Goal: Information Seeking & Learning: Understand process/instructions

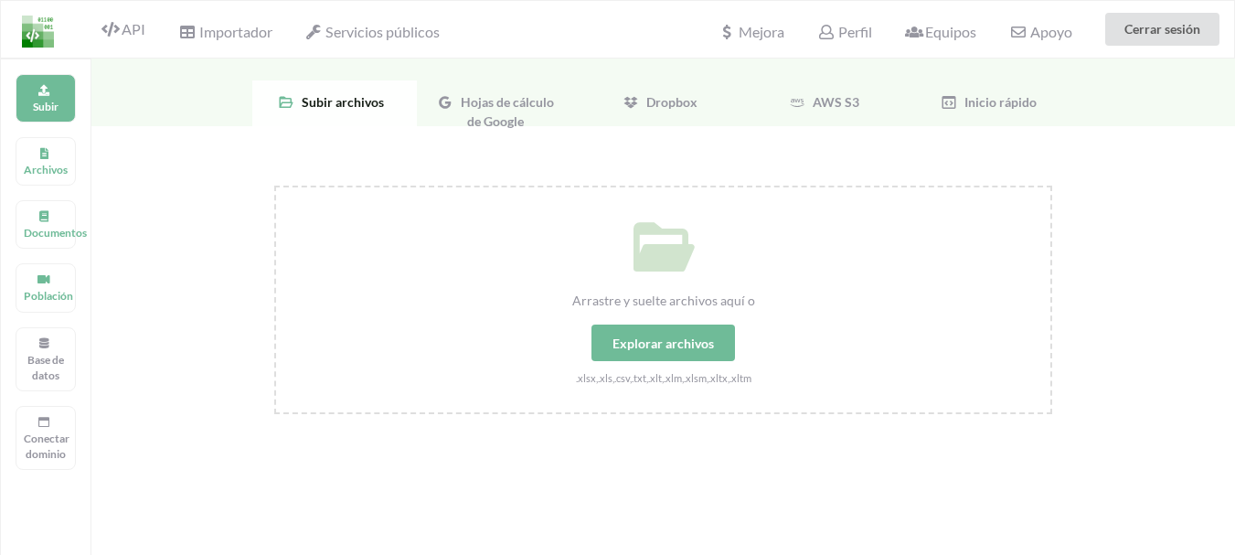
click at [496, 111] on div "Hojas de cálculo de Google" at bounding box center [499, 103] width 165 height 46
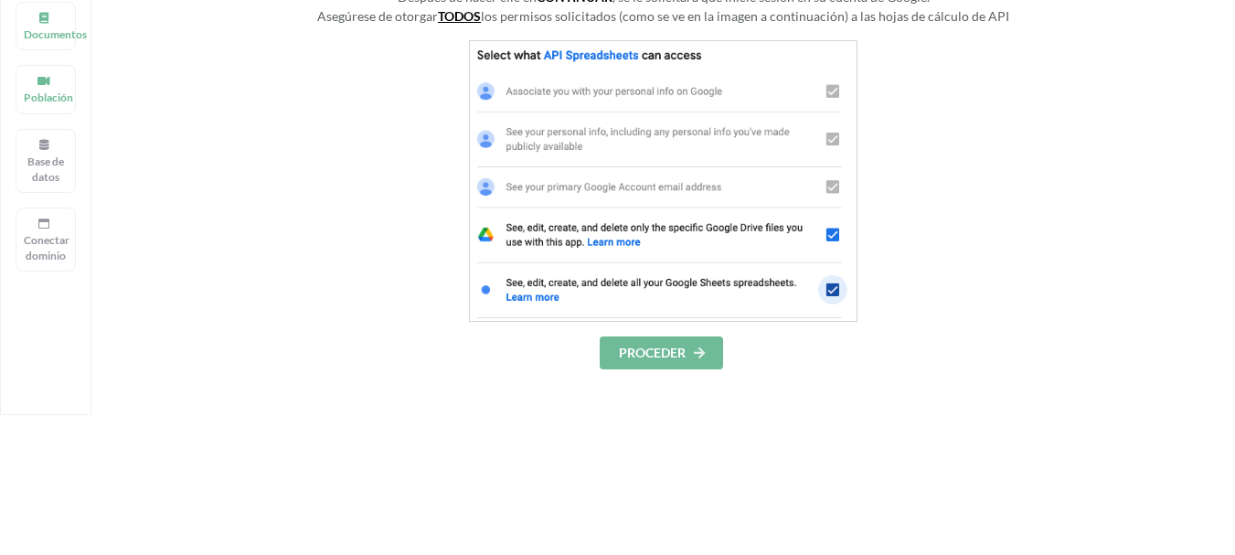
scroll to position [234, 0]
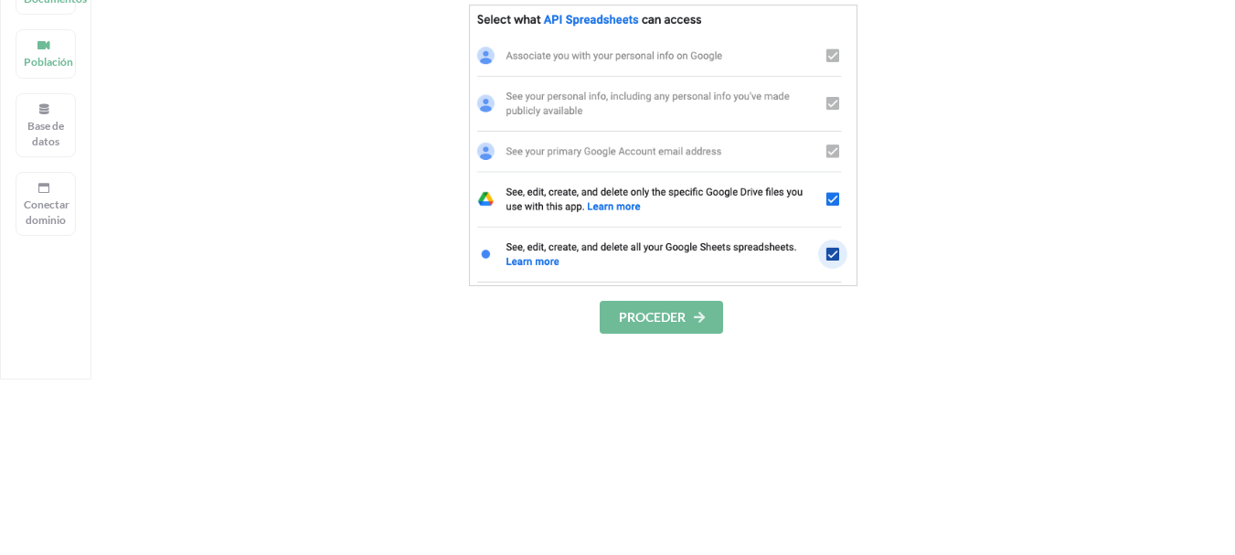
click at [669, 315] on font "PROCEDER" at bounding box center [652, 317] width 67 height 16
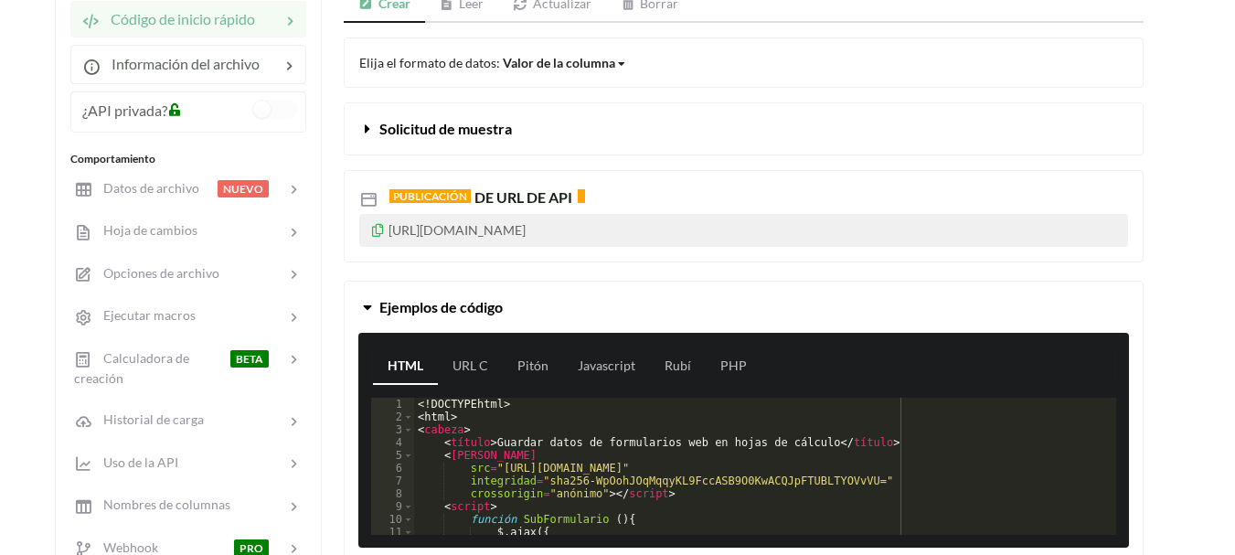
click at [526, 231] on font "[URL][DOMAIN_NAME]" at bounding box center [457, 230] width 137 height 16
click at [526, 229] on font "[URL][DOMAIN_NAME]" at bounding box center [457, 230] width 137 height 16
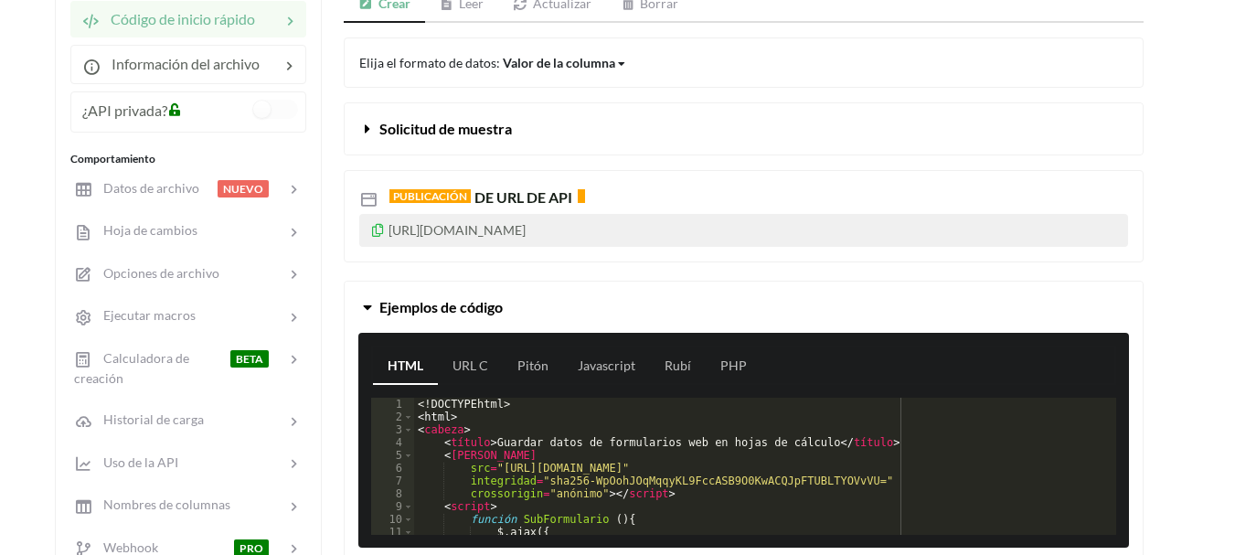
click at [526, 229] on font "[URL][DOMAIN_NAME]" at bounding box center [457, 230] width 137 height 16
click at [720, 235] on p "[URL][DOMAIN_NAME]" at bounding box center [743, 230] width 769 height 33
click at [526, 229] on font "[URL][DOMAIN_NAME]" at bounding box center [457, 230] width 137 height 16
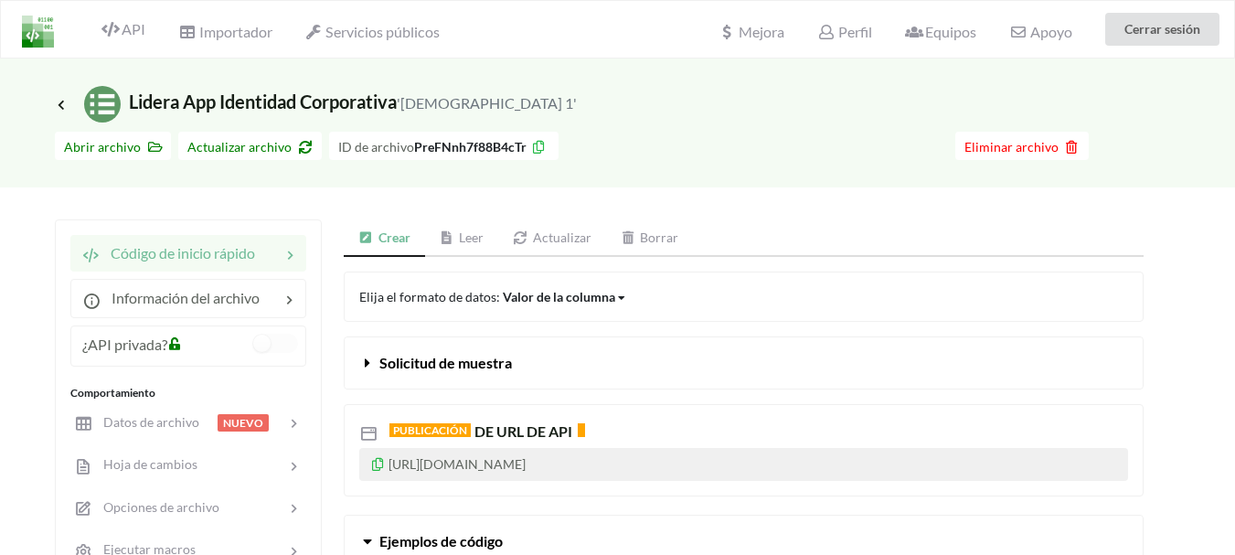
click at [753, 393] on div "PUBLICACIÓN DE URL DE API [URL][DOMAIN_NAME]" at bounding box center [743, 442] width 827 height 106
click at [736, 360] on button "Solicitud de muestra" at bounding box center [744, 362] width 798 height 51
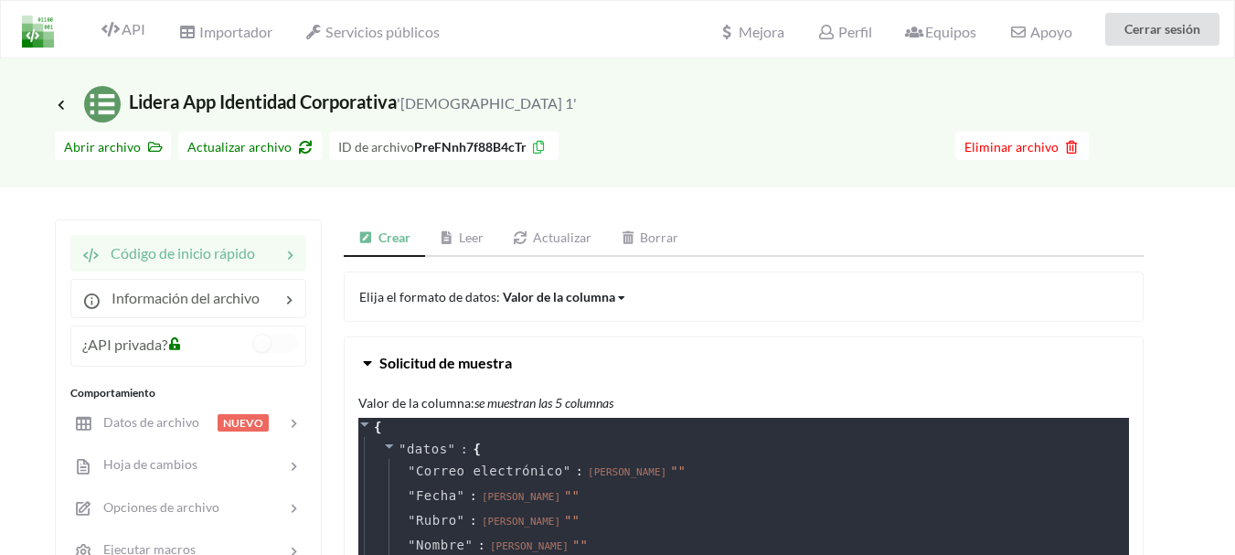
click at [736, 360] on button "Solicitud de muestra" at bounding box center [744, 362] width 798 height 51
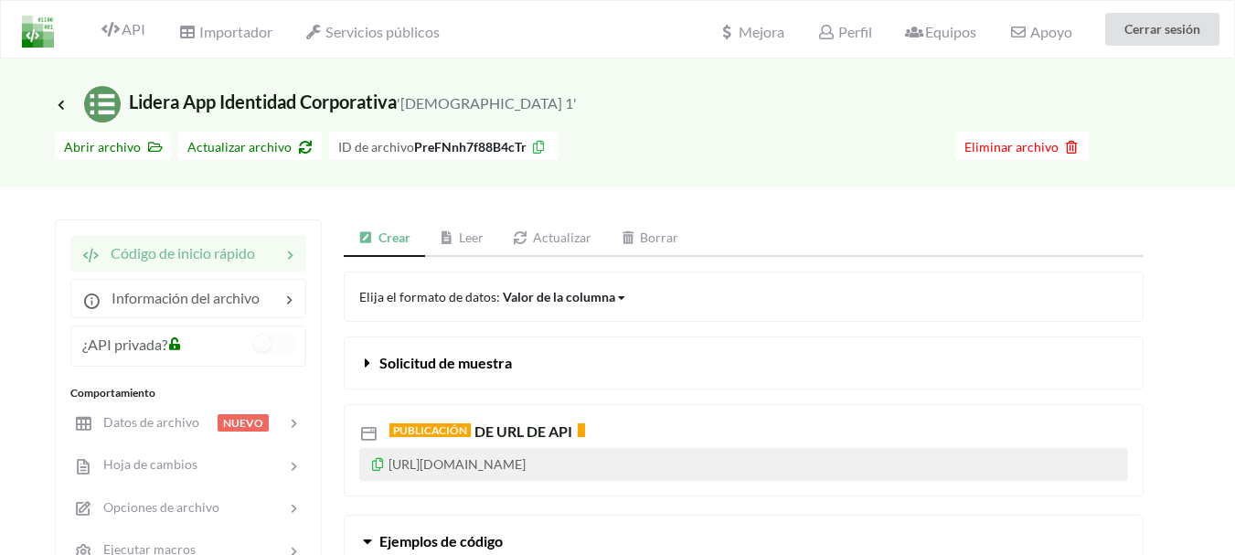
click at [458, 147] on font "PreFNnh7f88B4cTr" at bounding box center [470, 147] width 112 height 16
click at [517, 146] on font "PreFNnh7f88B4cTr" at bounding box center [470, 147] width 112 height 16
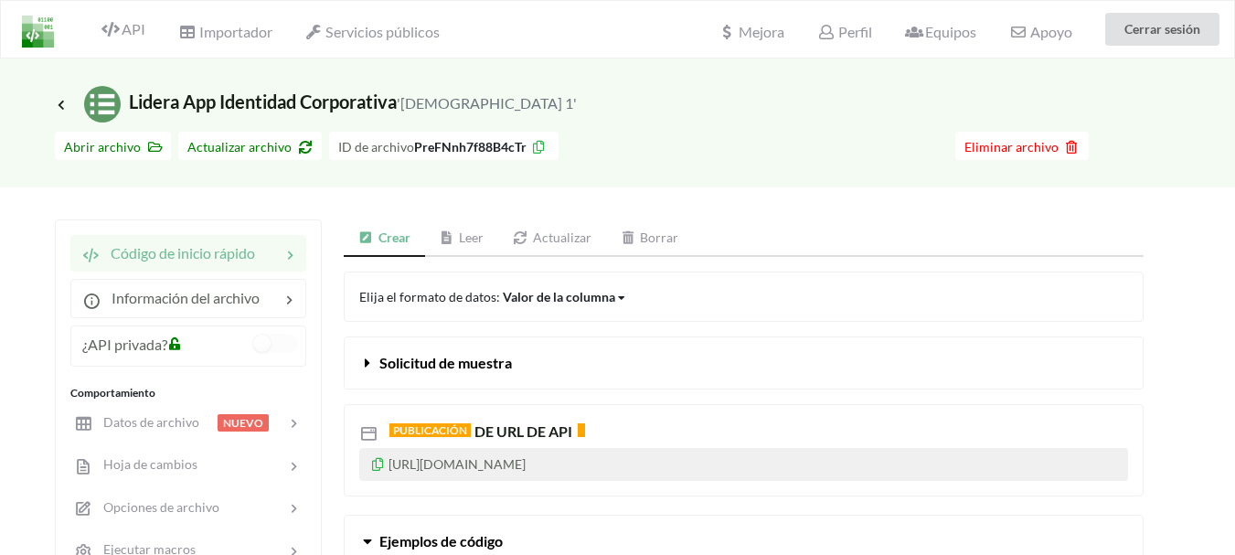
click at [414, 146] on font "PreFNnh7f88B4cTr" at bounding box center [470, 147] width 112 height 16
click at [526, 464] on font "[URL][DOMAIN_NAME]" at bounding box center [457, 464] width 137 height 16
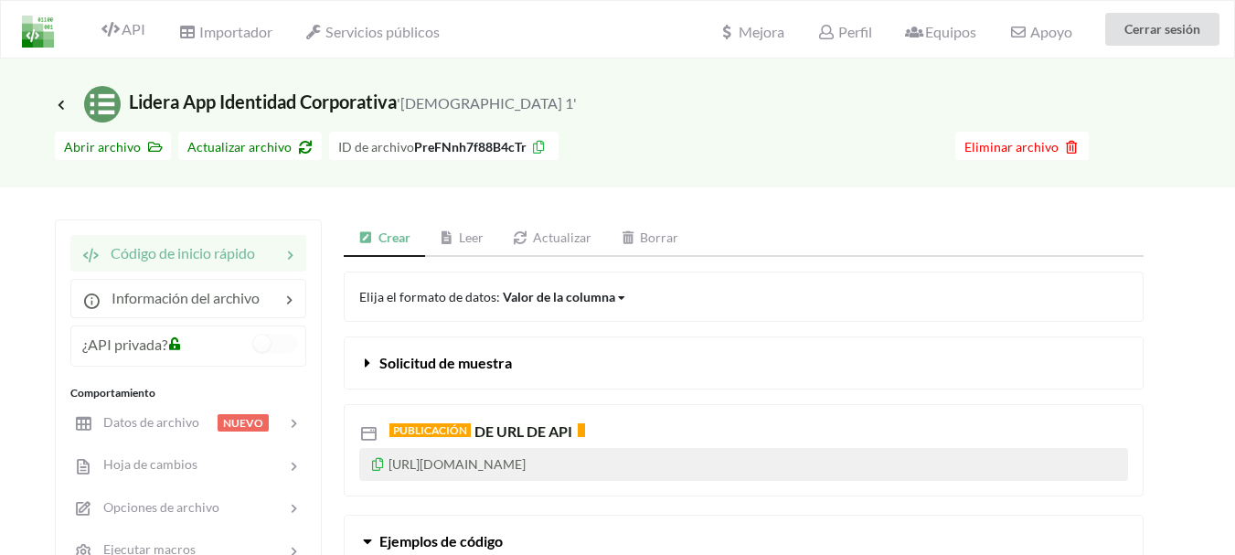
click at [812, 412] on div "PUBLICACIÓN DE URL DE API [URL][DOMAIN_NAME]" at bounding box center [744, 449] width 800 height 91
click at [282, 298] on icon at bounding box center [289, 298] width 18 height 21
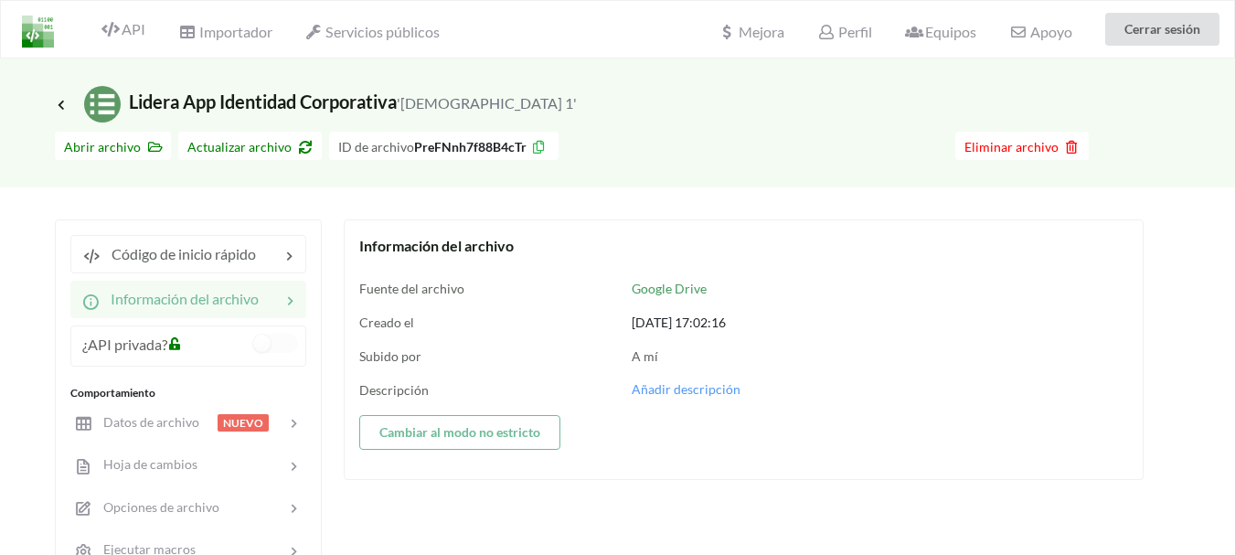
click at [282, 298] on icon at bounding box center [290, 299] width 18 height 21
click at [290, 298] on icon at bounding box center [290, 299] width 18 height 21
click at [385, 101] on font "Lidera App Identidad Corporativa" at bounding box center [263, 102] width 268 height 22
click at [191, 100] on font "Lidera App Identidad Corporativa" at bounding box center [263, 102] width 268 height 22
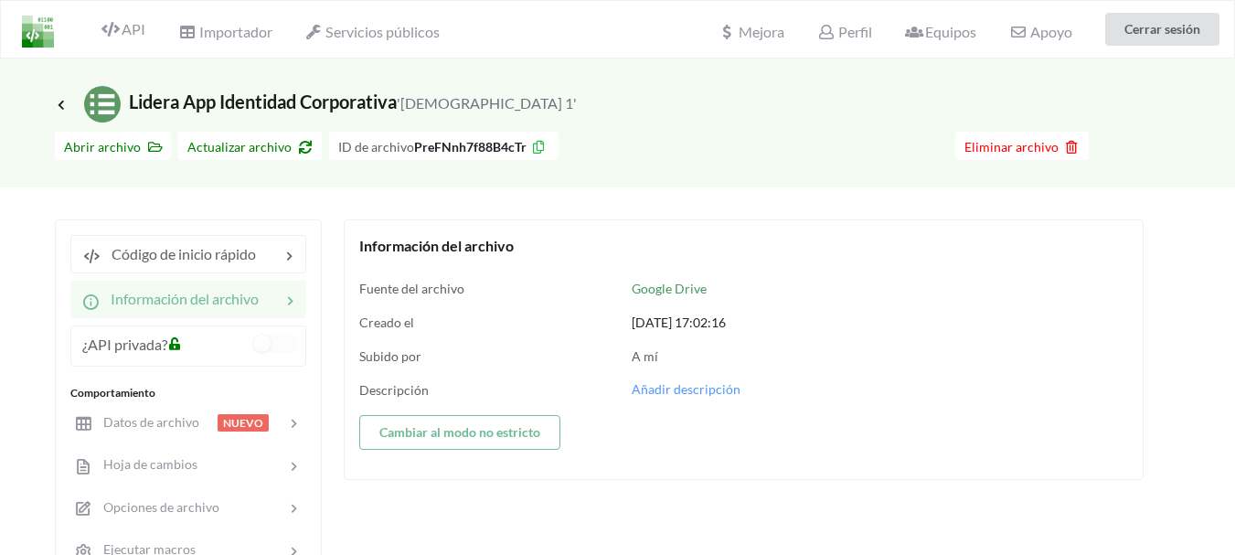
click at [191, 100] on font "Lidera App Identidad Corporativa" at bounding box center [263, 102] width 268 height 22
click at [508, 101] on div "Enlace de icono Lidera App Identidad Corporativa 'Hoja 1'" at bounding box center [617, 104] width 1125 height 37
click at [277, 258] on div at bounding box center [268, 254] width 24 height 22
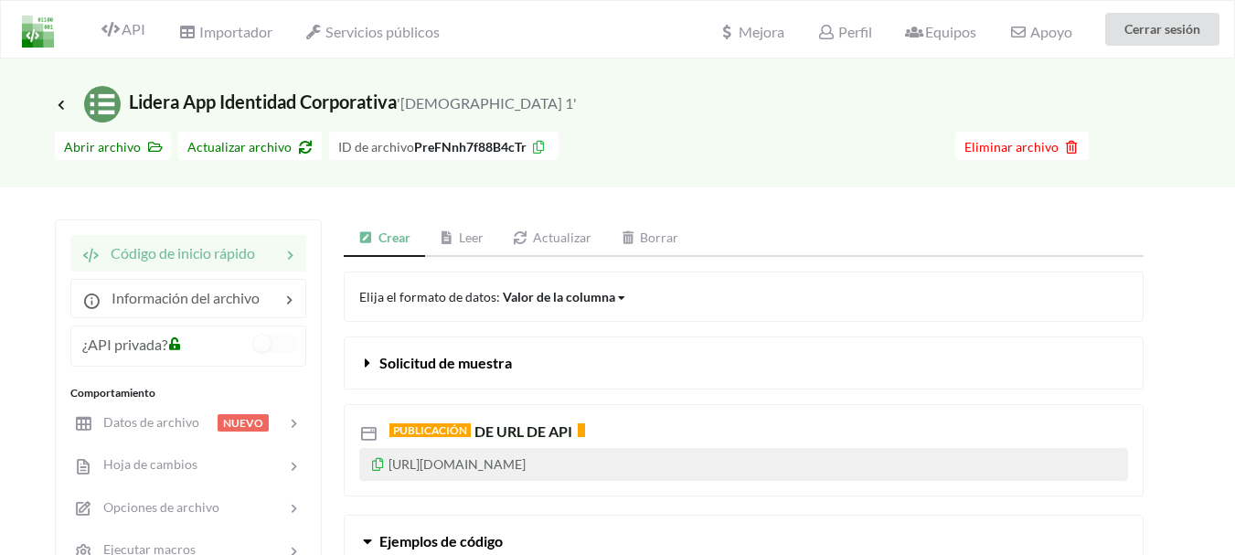
click at [849, 363] on button "Solicitud de muestra" at bounding box center [744, 362] width 798 height 51
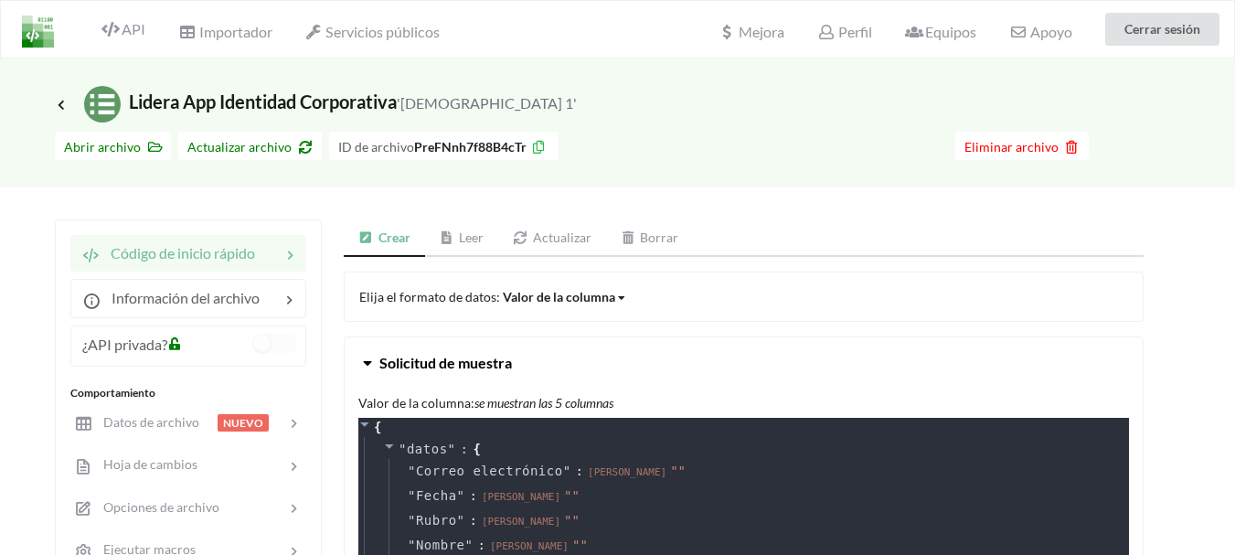
click at [677, 370] on button "Solicitud de muestra" at bounding box center [744, 362] width 798 height 51
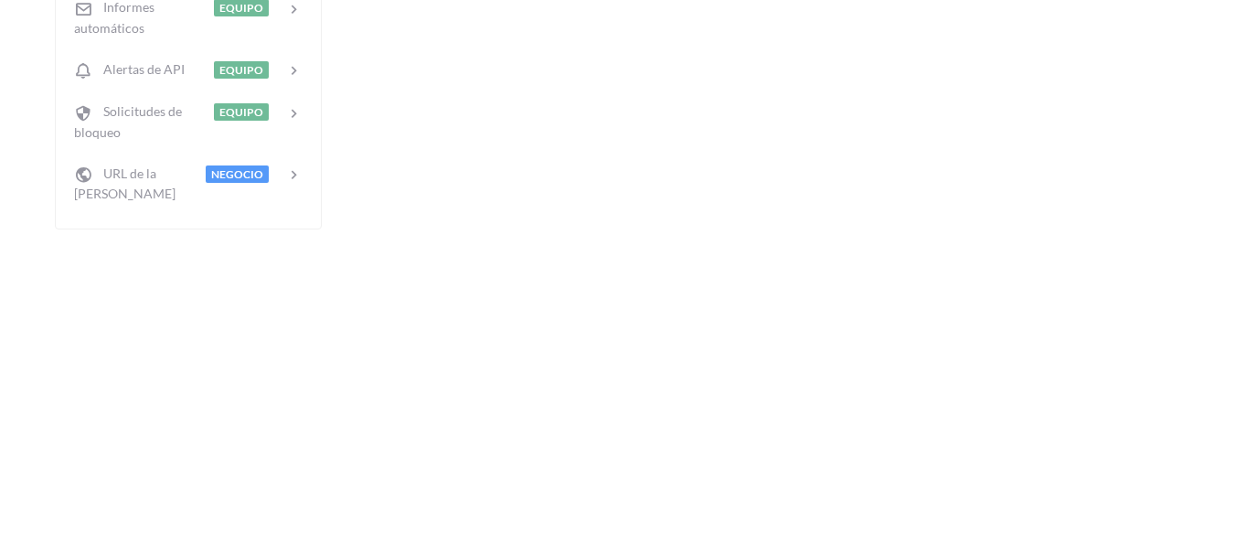
scroll to position [392, 0]
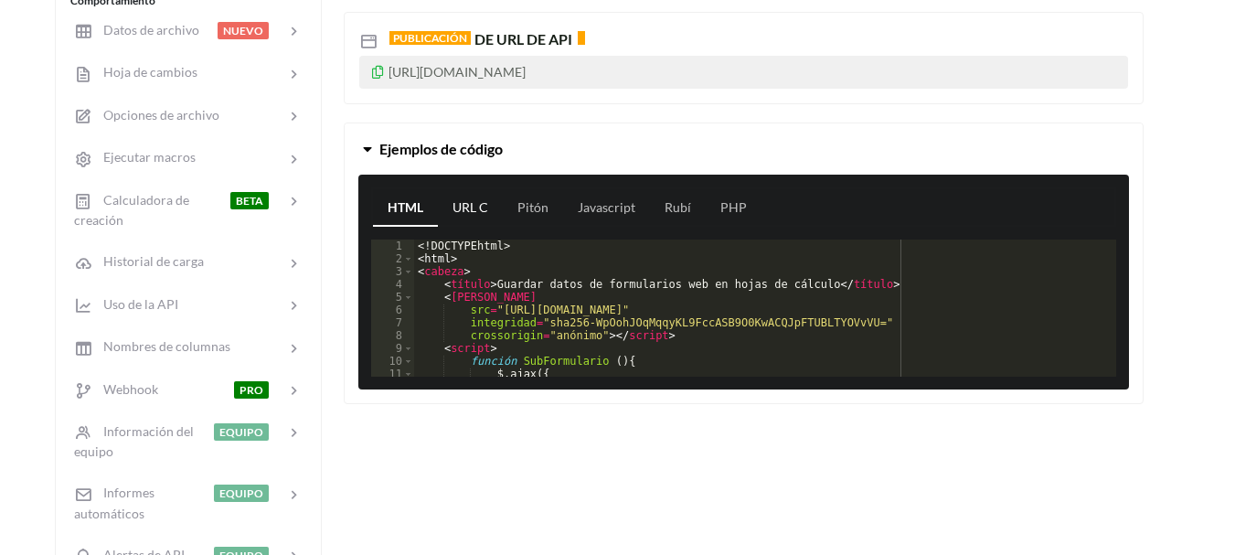
click at [468, 206] on font "URL C" at bounding box center [471, 207] width 36 height 16
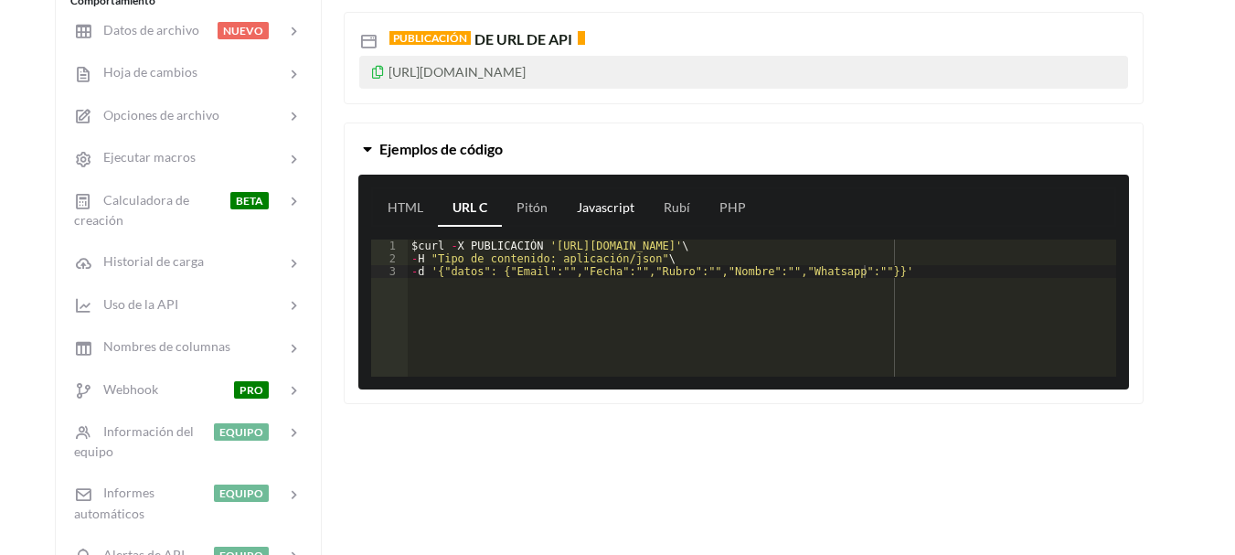
click at [619, 206] on font "Javascript" at bounding box center [606, 207] width 58 height 16
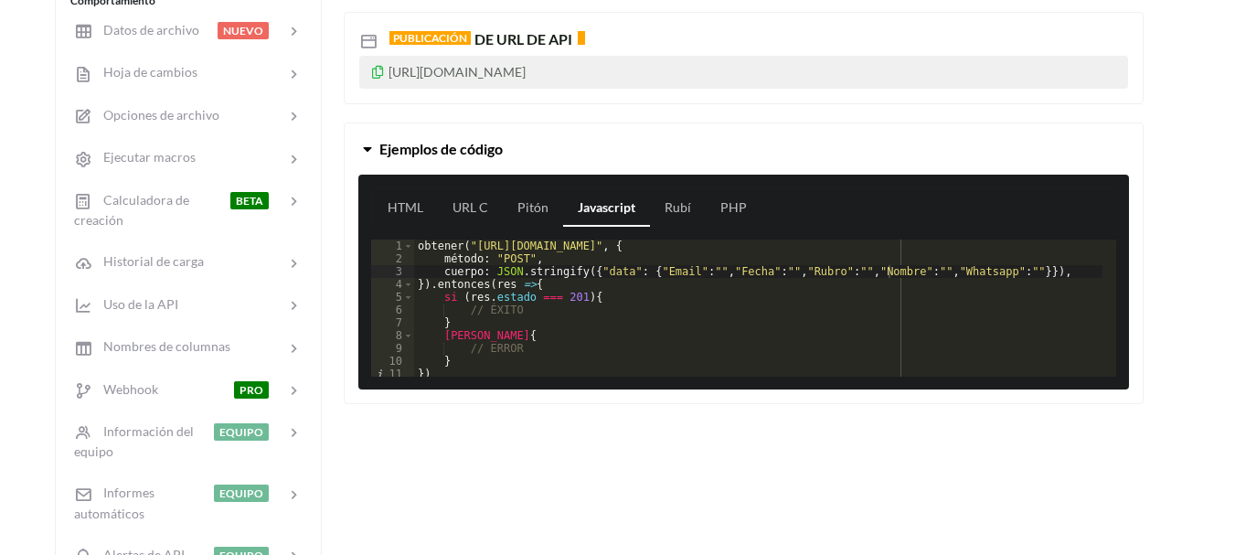
click at [1185, 112] on div "Enlace de icono Lidera App Identidad Corporativa 'Hoja 1' Ir a la página Archiv…" at bounding box center [617, 200] width 1235 height 1068
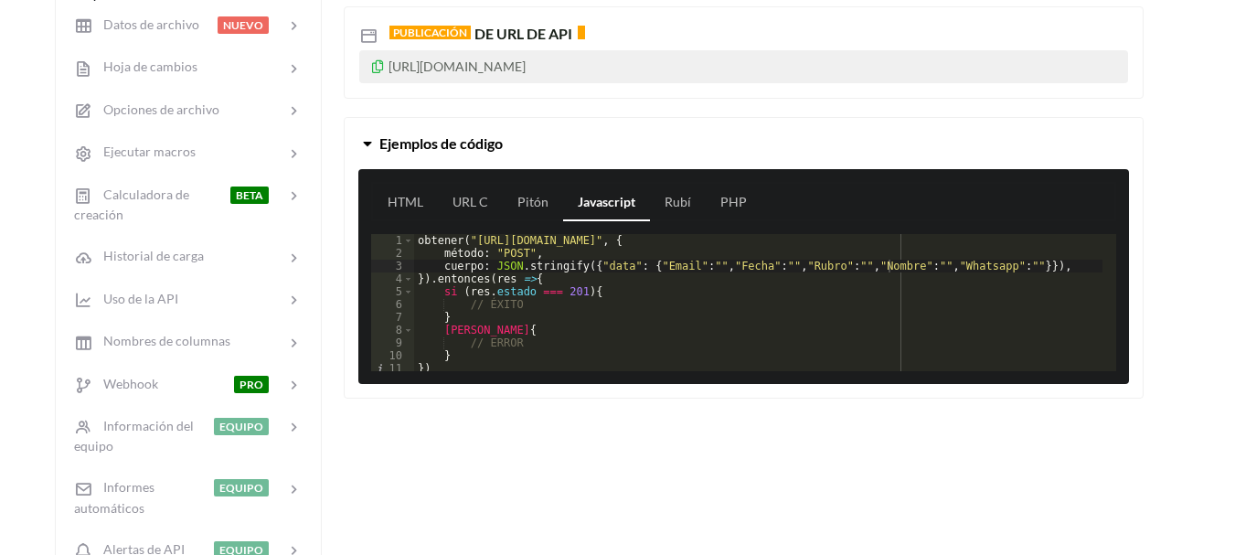
scroll to position [404, 0]
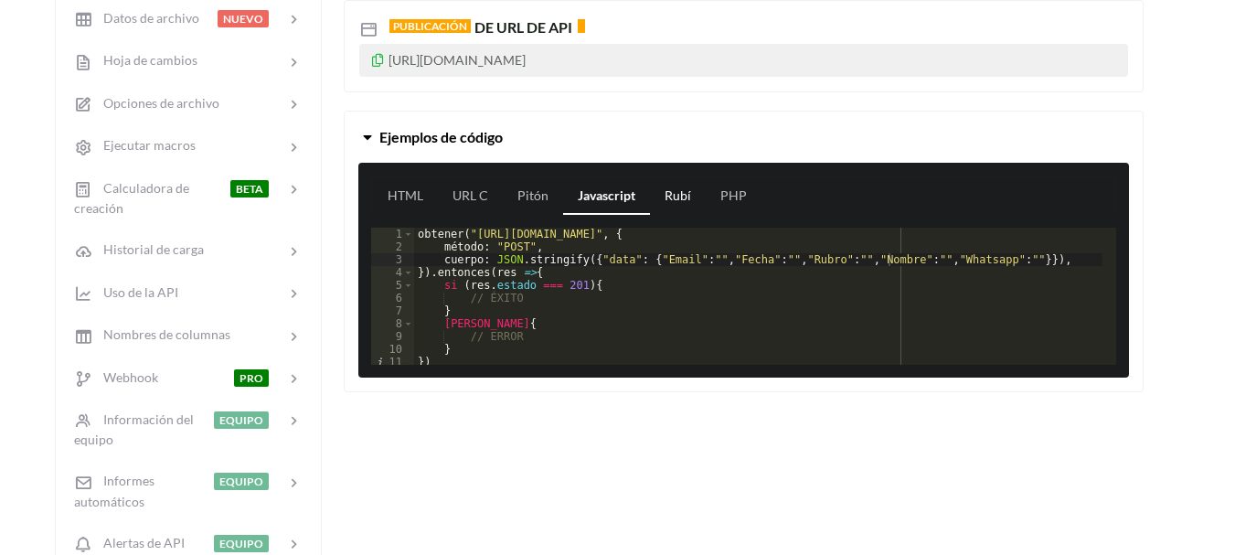
click at [682, 193] on font "Rubí" at bounding box center [678, 195] width 27 height 16
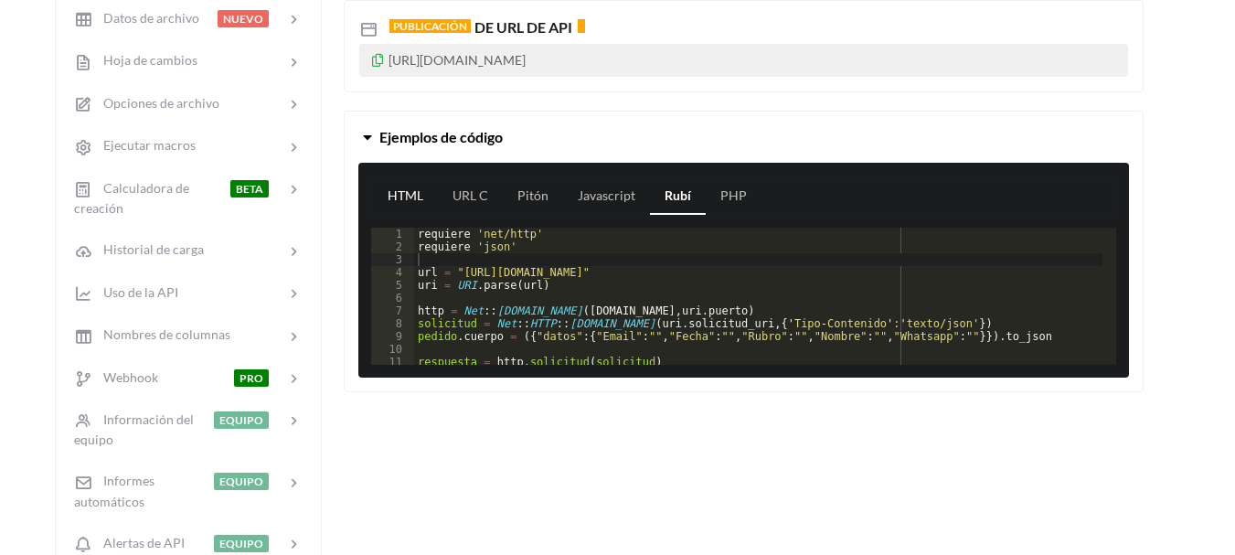
click at [407, 195] on font "HTML" at bounding box center [406, 195] width 36 height 16
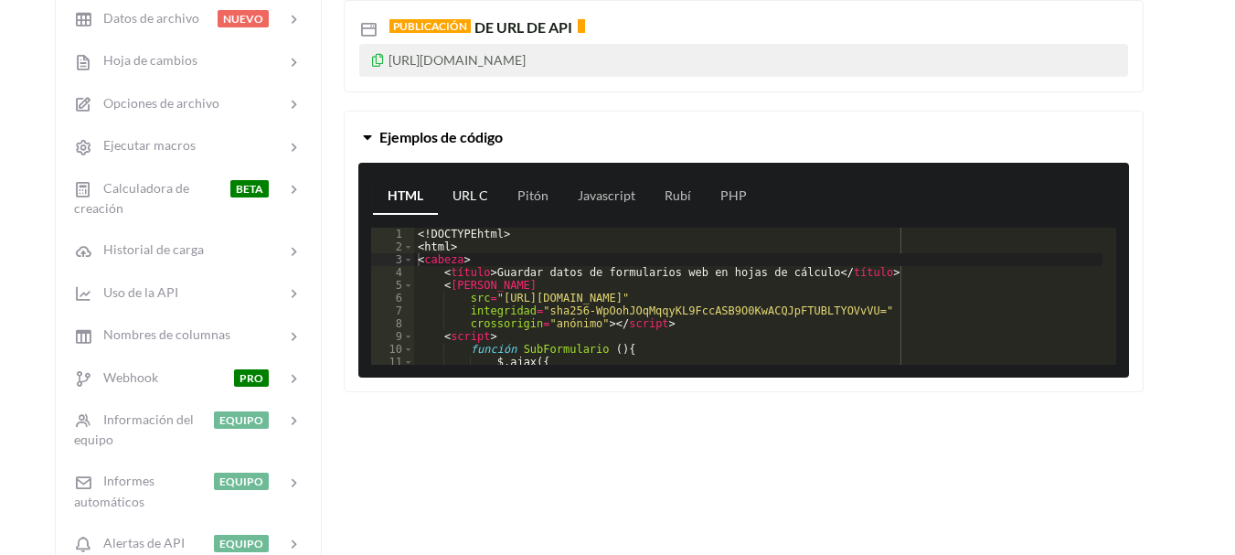
click at [475, 197] on font "URL C" at bounding box center [471, 195] width 36 height 16
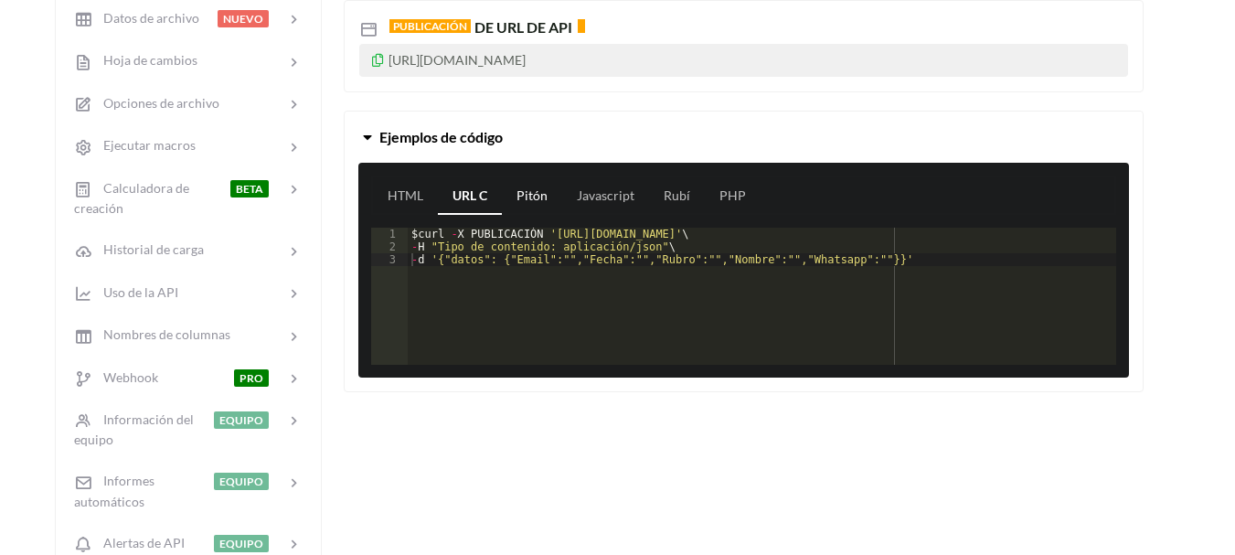
click at [536, 199] on font "Pitón" at bounding box center [532, 195] width 31 height 16
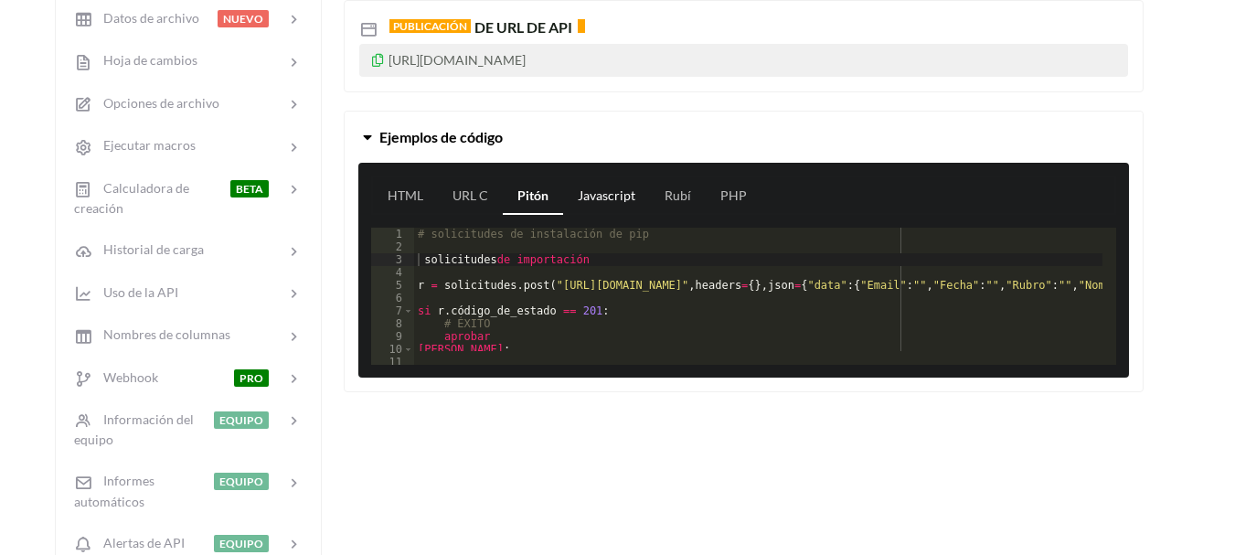
click at [599, 195] on font "Javascript" at bounding box center [607, 195] width 58 height 16
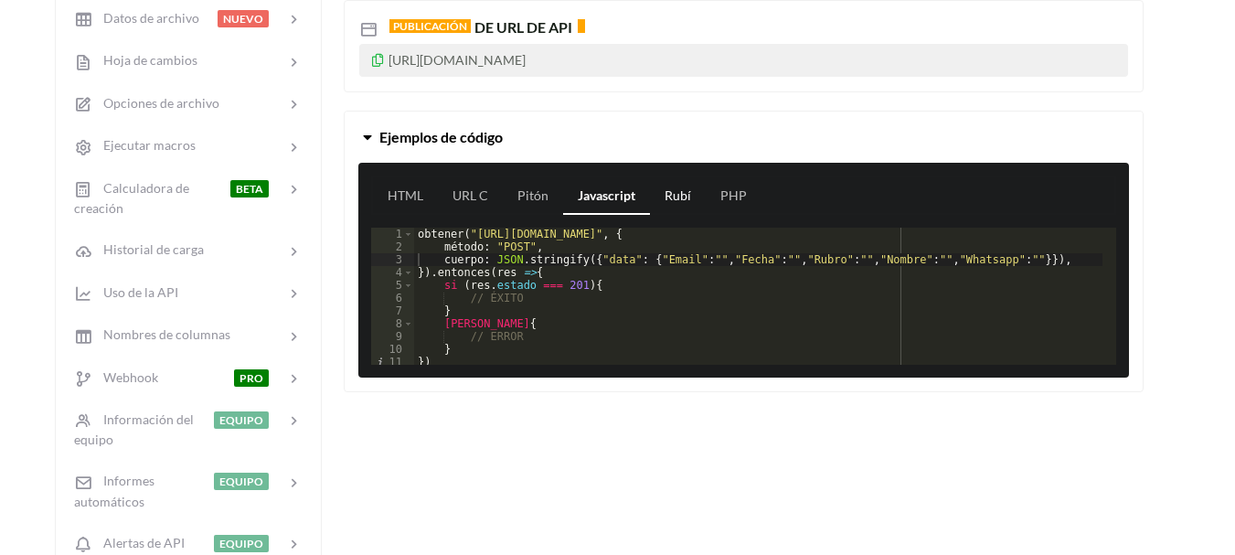
click at [673, 194] on font "Rubí" at bounding box center [678, 195] width 27 height 16
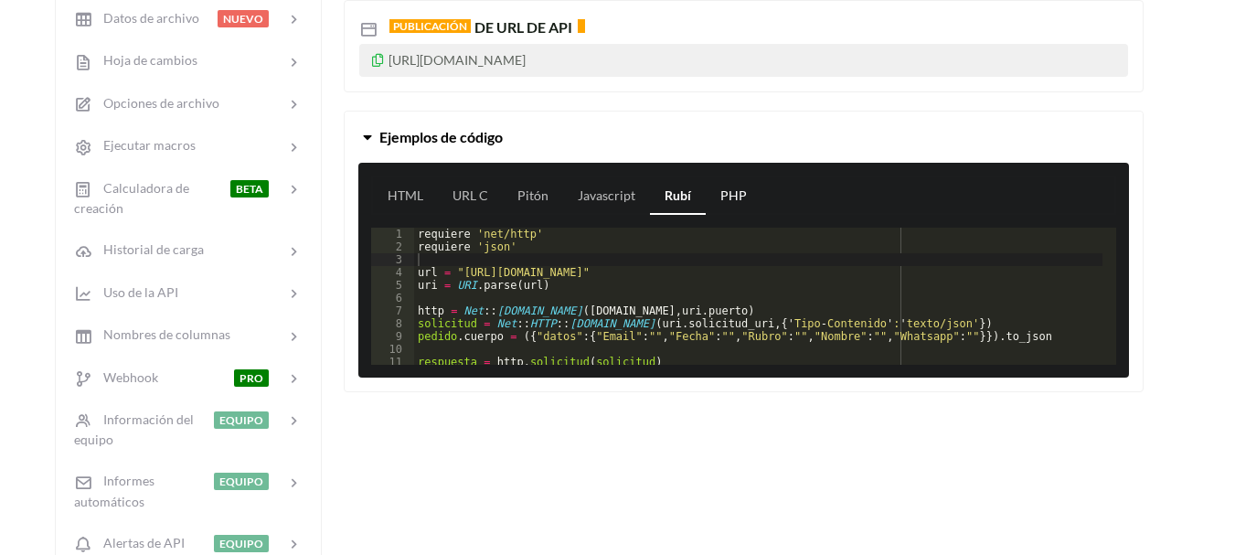
click at [730, 198] on font "PHP" at bounding box center [733, 195] width 27 height 16
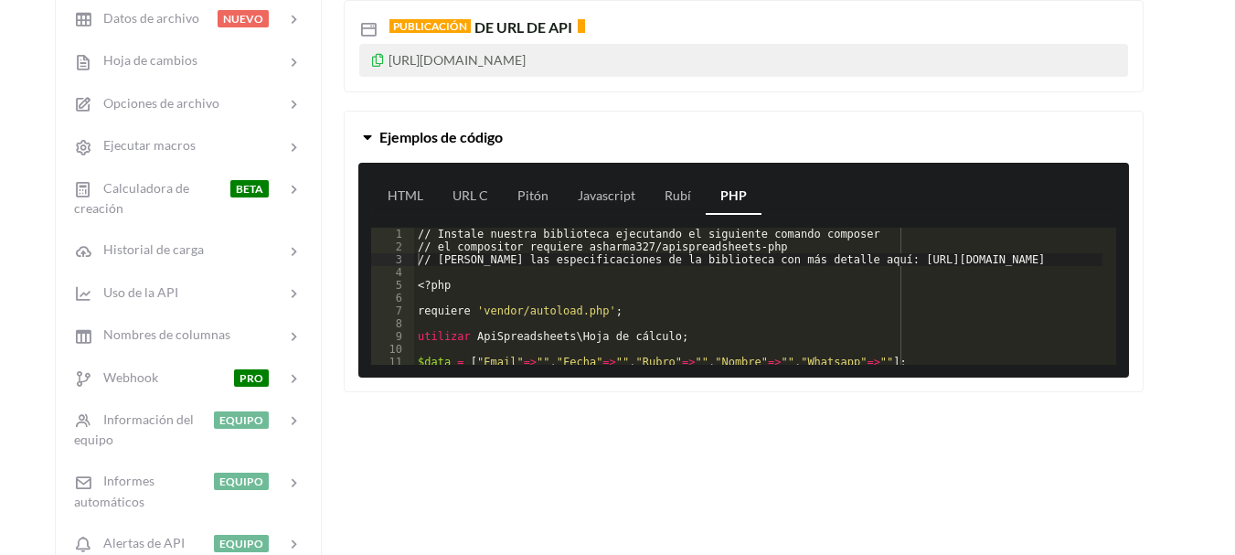
click at [1196, 166] on div "Enlace de icono Lidera App Identidad Corporativa 'Hoja 1' Ir a la página Archiv…" at bounding box center [617, 188] width 1235 height 1068
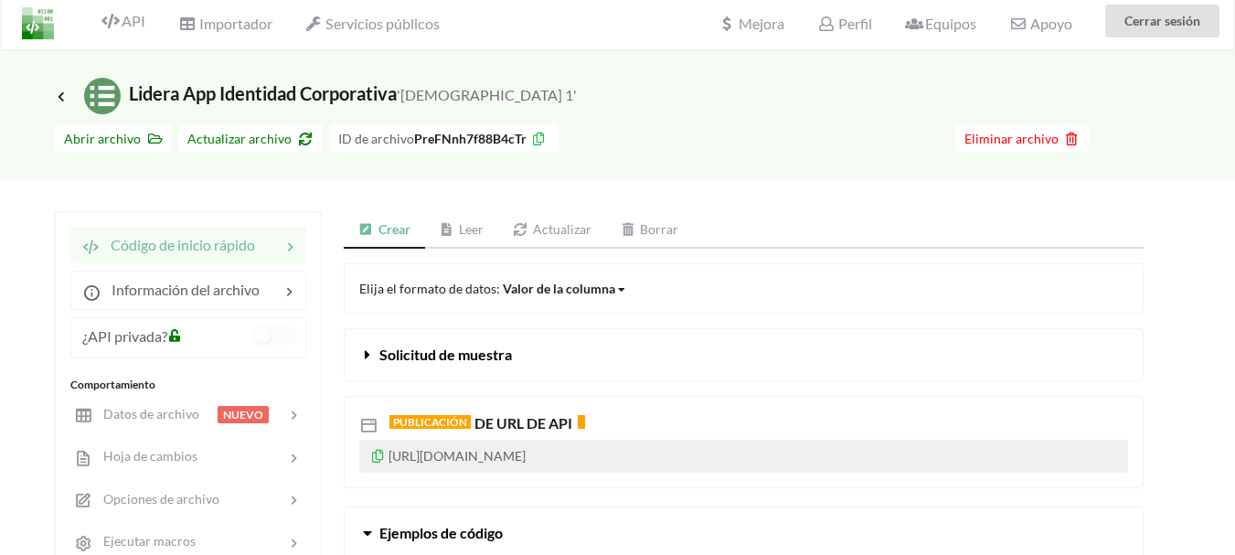
scroll to position [2, 0]
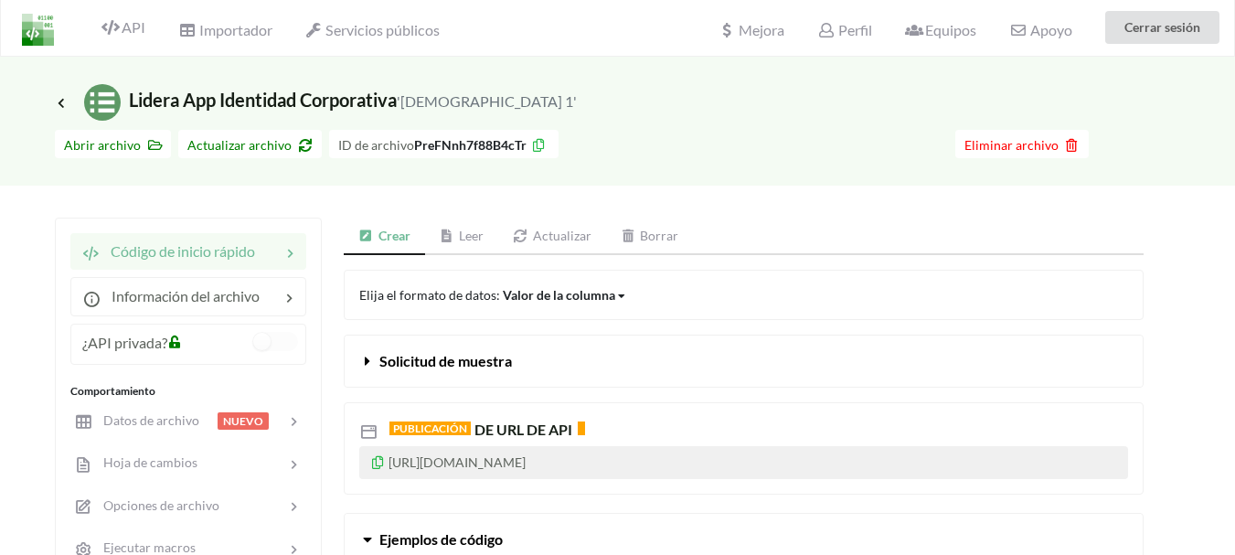
click at [465, 234] on font "Leer" at bounding box center [471, 236] width 25 height 16
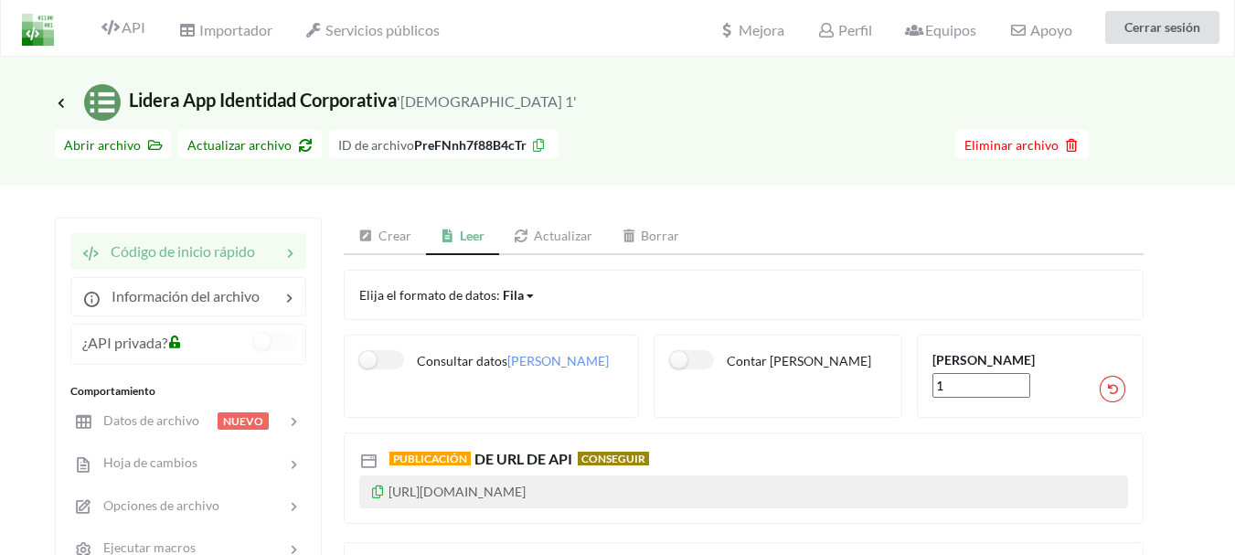
click at [281, 246] on icon at bounding box center [290, 251] width 18 height 21
click at [284, 255] on icon at bounding box center [290, 251] width 18 height 21
click at [396, 233] on font "Crear" at bounding box center [395, 236] width 33 height 16
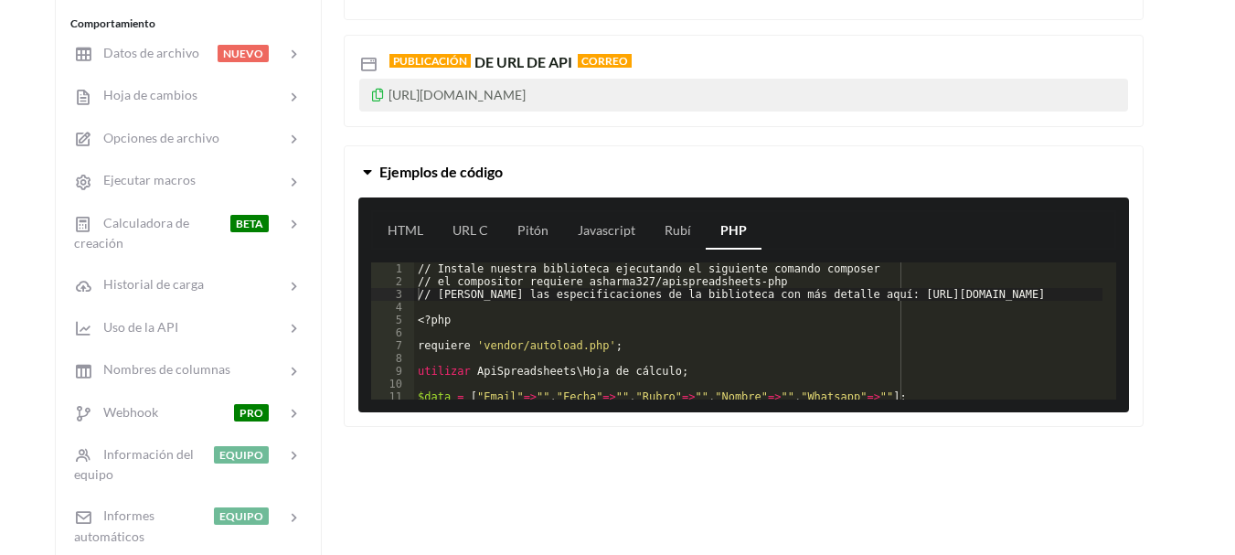
scroll to position [0, 0]
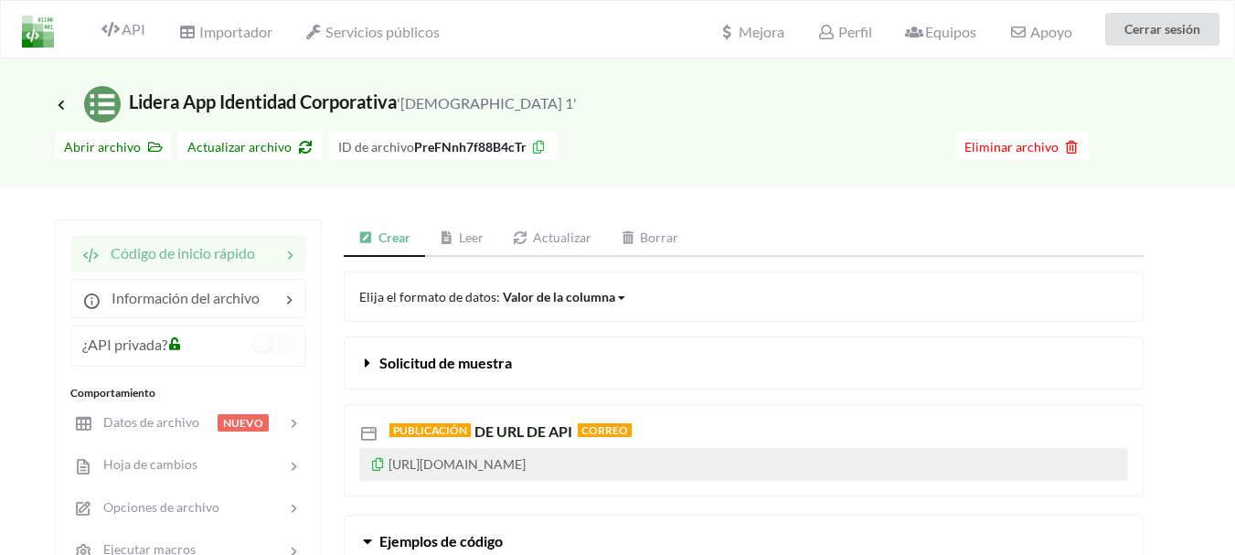
click at [378, 465] on icon at bounding box center [378, 461] width 16 height 13
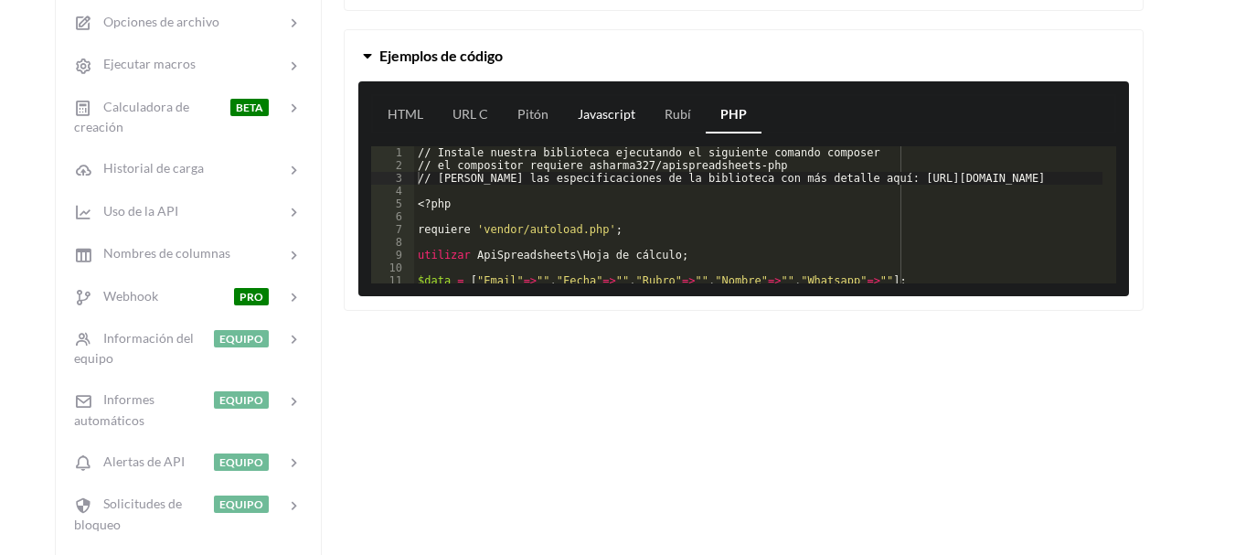
click at [590, 117] on font "Javascript" at bounding box center [607, 114] width 58 height 16
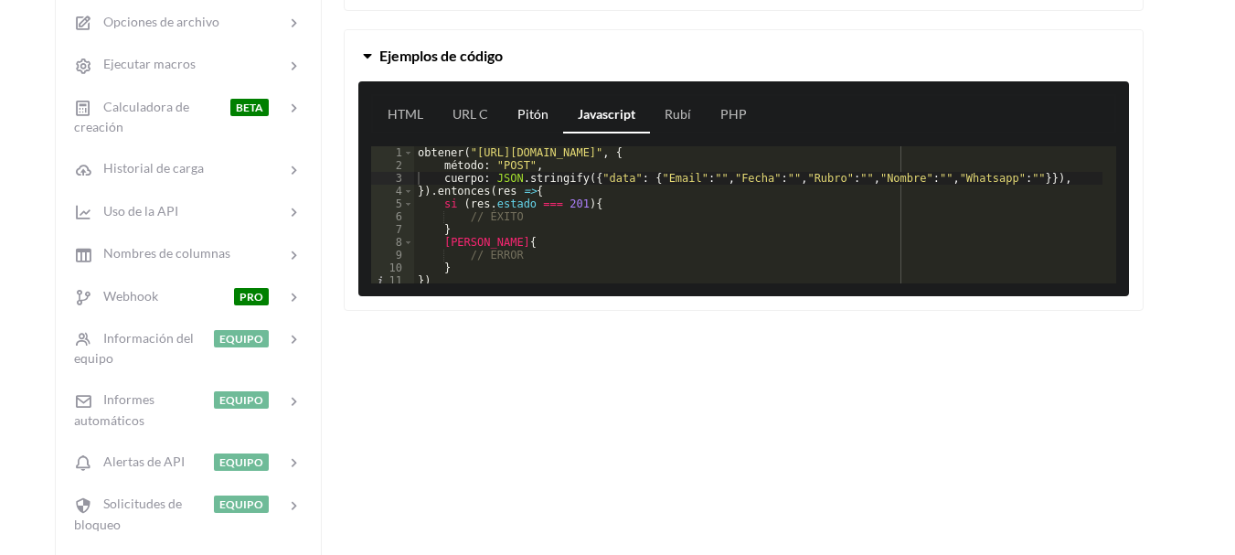
click at [532, 117] on font "Pitón" at bounding box center [532, 114] width 31 height 16
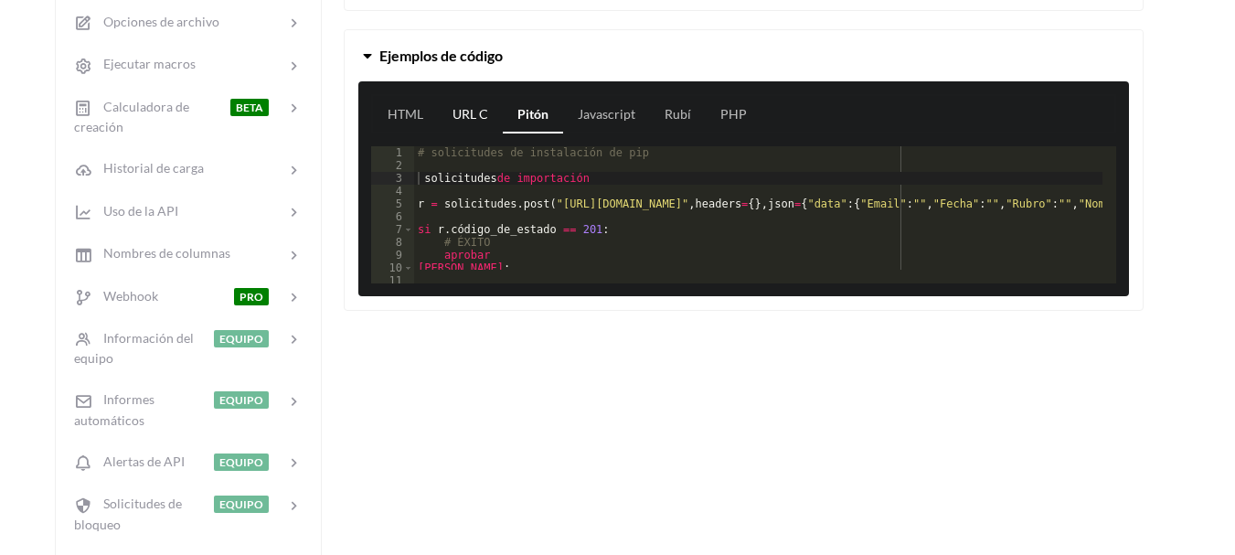
click at [480, 112] on font "URL C" at bounding box center [471, 114] width 36 height 16
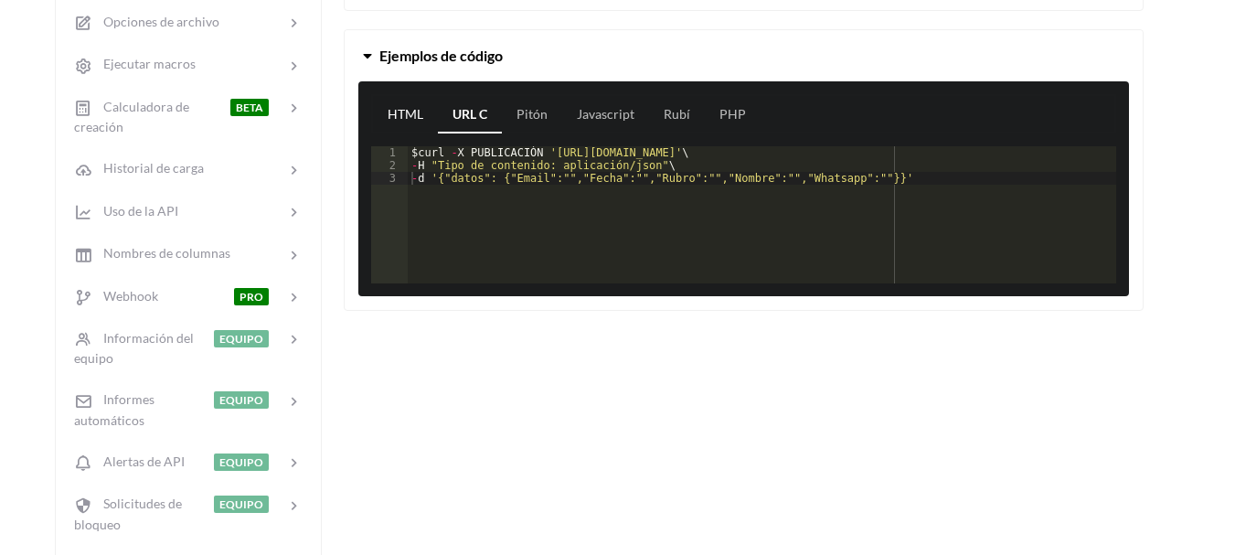
click at [403, 112] on font "HTML" at bounding box center [406, 114] width 36 height 16
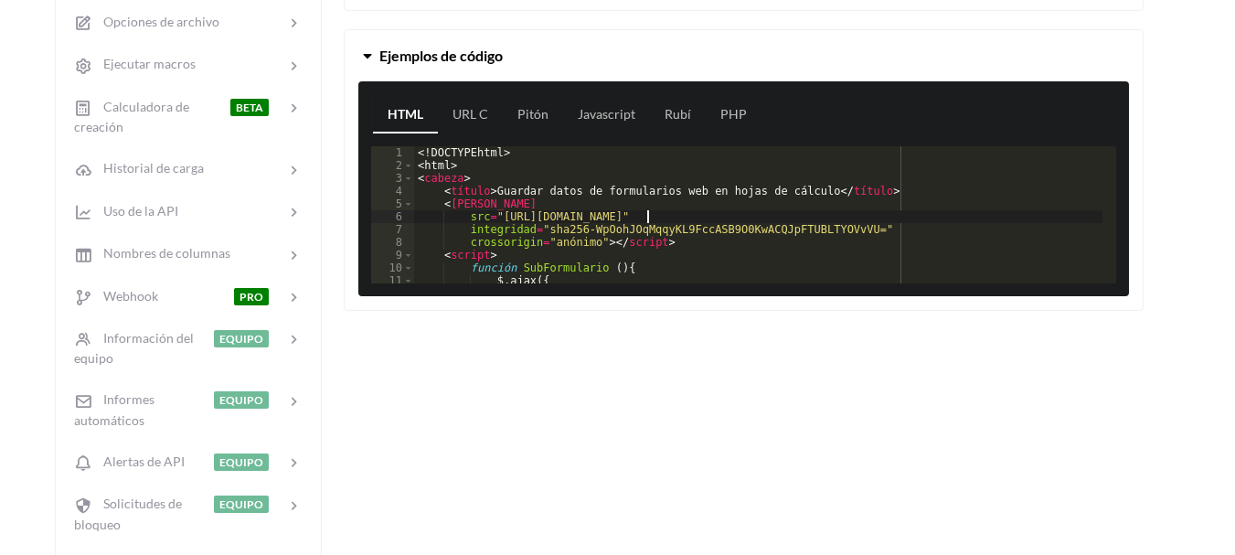
click at [645, 217] on div "<! DOCTYPE html > <html> ​ ​ < cabeza > < título > Guardar datos de formularios…" at bounding box center [758, 227] width 688 height 163
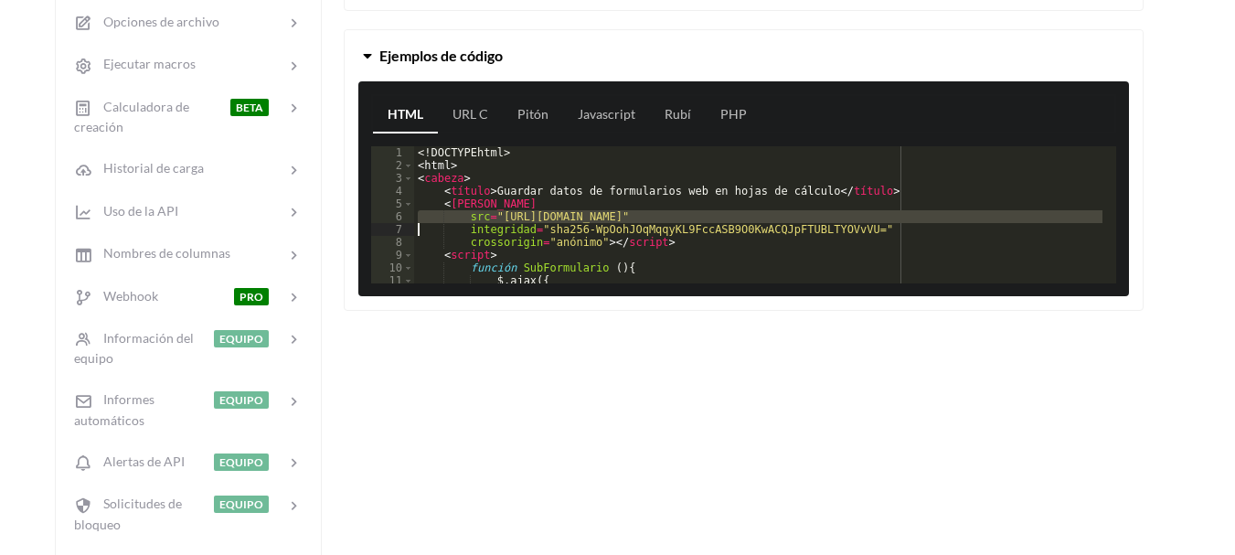
click at [645, 217] on div "<! DOCTYPE html > <html> ​ ​ < cabeza > < título > Guardar datos de formularios…" at bounding box center [758, 227] width 688 height 163
click at [645, 217] on div "<! DOCTYPE html > <html> ​ ​ < cabeza > < título > Guardar datos de formularios…" at bounding box center [758, 214] width 688 height 137
click at [645, 217] on div "<! DOCTYPE html > <html> ​ ​ < cabeza > < título > Guardar datos de formularios…" at bounding box center [758, 227] width 688 height 163
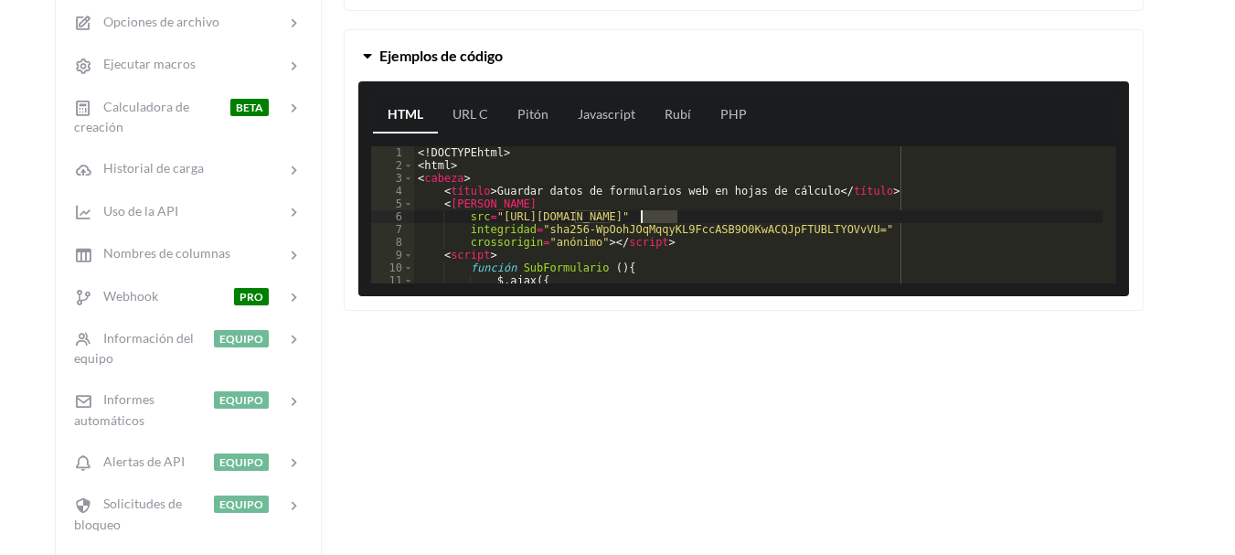
click at [645, 217] on div "<! DOCTYPE html > <html> ​ ​ < cabeza > < título > Guardar datos de formularios…" at bounding box center [758, 214] width 688 height 137
click at [645, 217] on div "<! DOCTYPE html > <html> ​ ​ < cabeza > < título > Guardar datos de formularios…" at bounding box center [758, 227] width 688 height 163
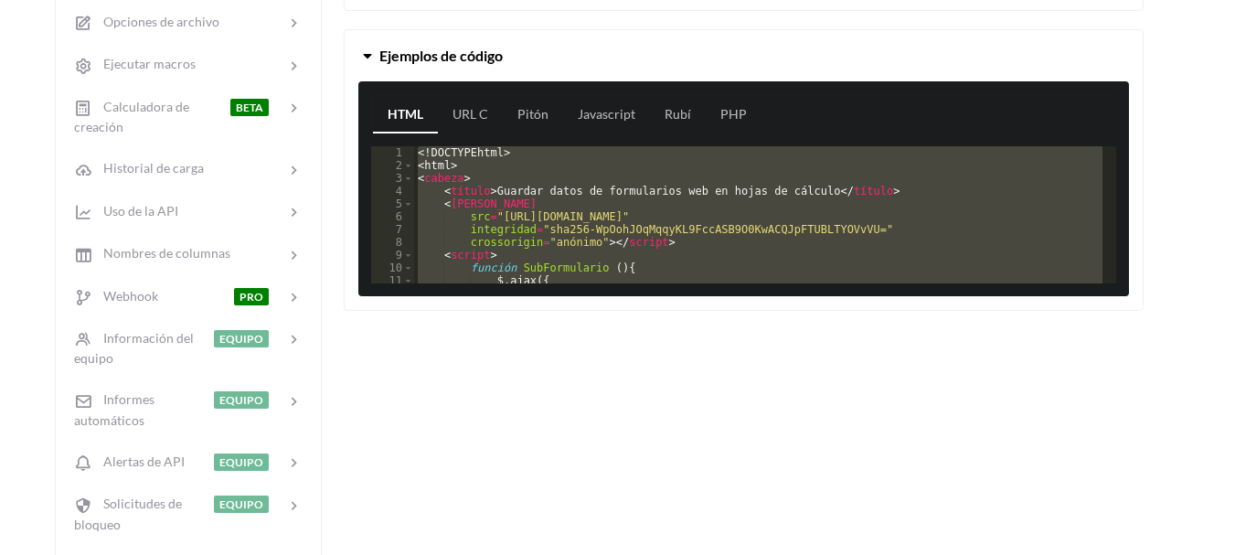
click at [645, 217] on div "<! DOCTYPE html > <html> ​ ​ < cabeza > < título > Guardar datos de formularios…" at bounding box center [758, 214] width 688 height 137
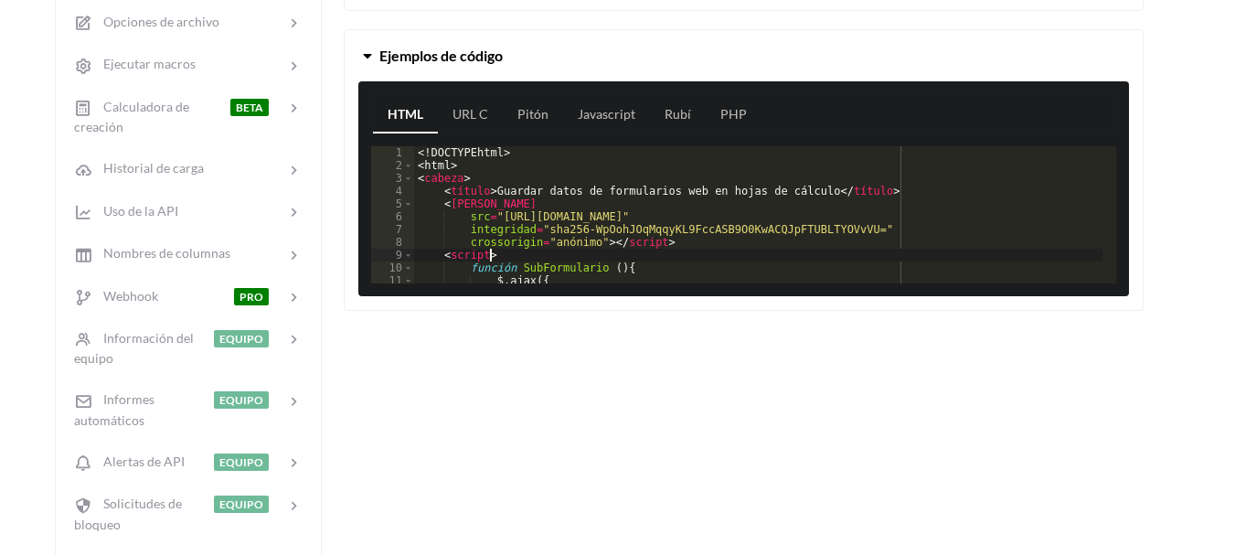
click at [747, 250] on div "<! DOCTYPE html > <html> ​ ​ < cabeza > < título > Guardar datos de formularios…" at bounding box center [758, 227] width 688 height 163
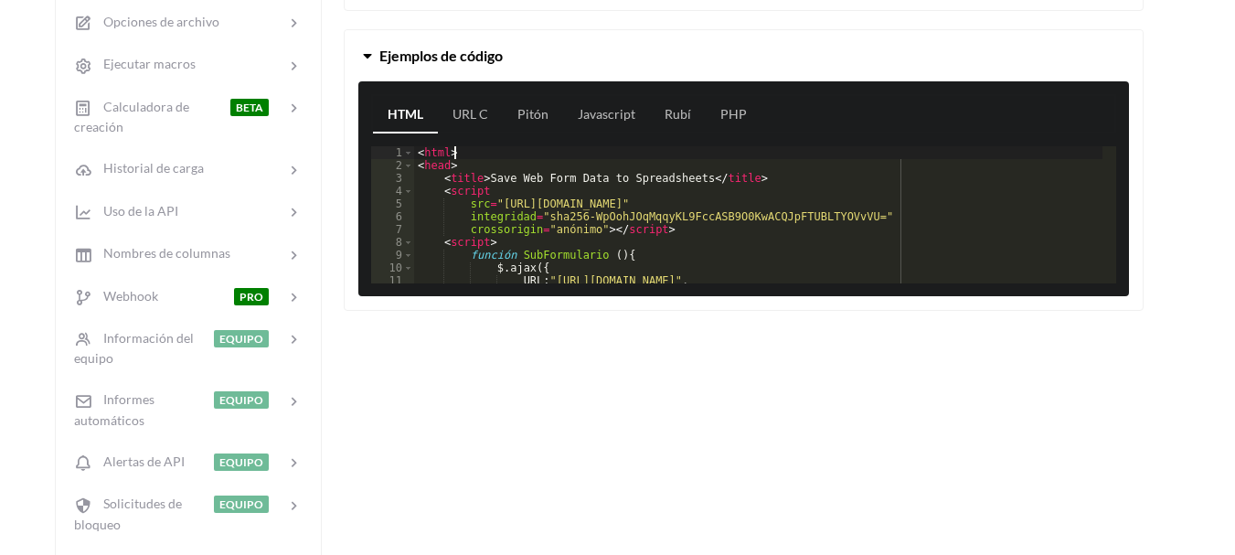
scroll to position [0, 0]
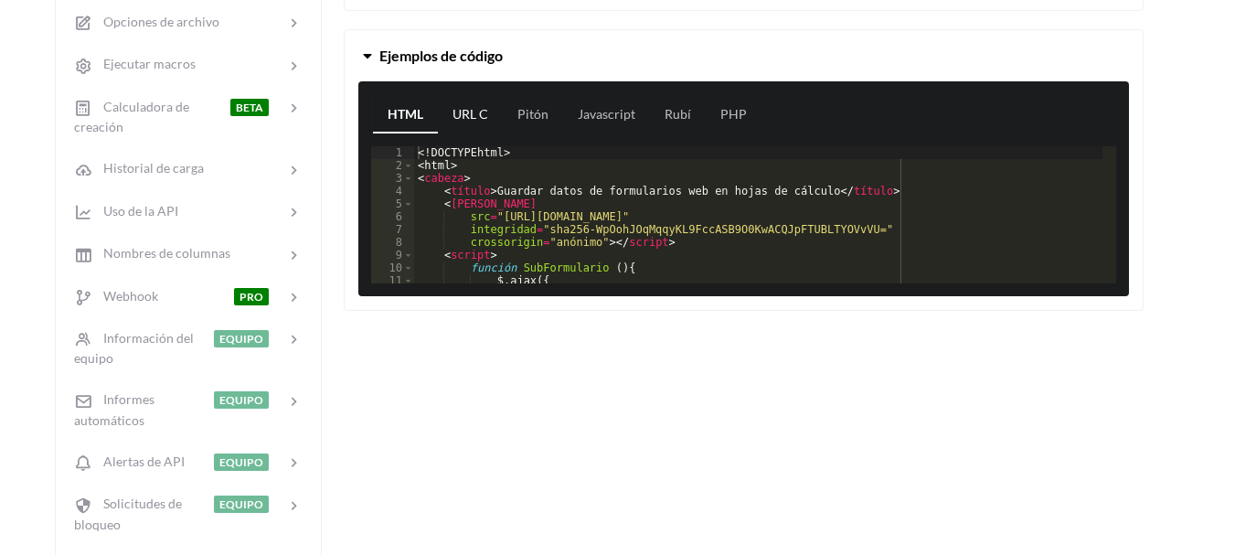
click at [464, 114] on font "URL C" at bounding box center [471, 114] width 36 height 16
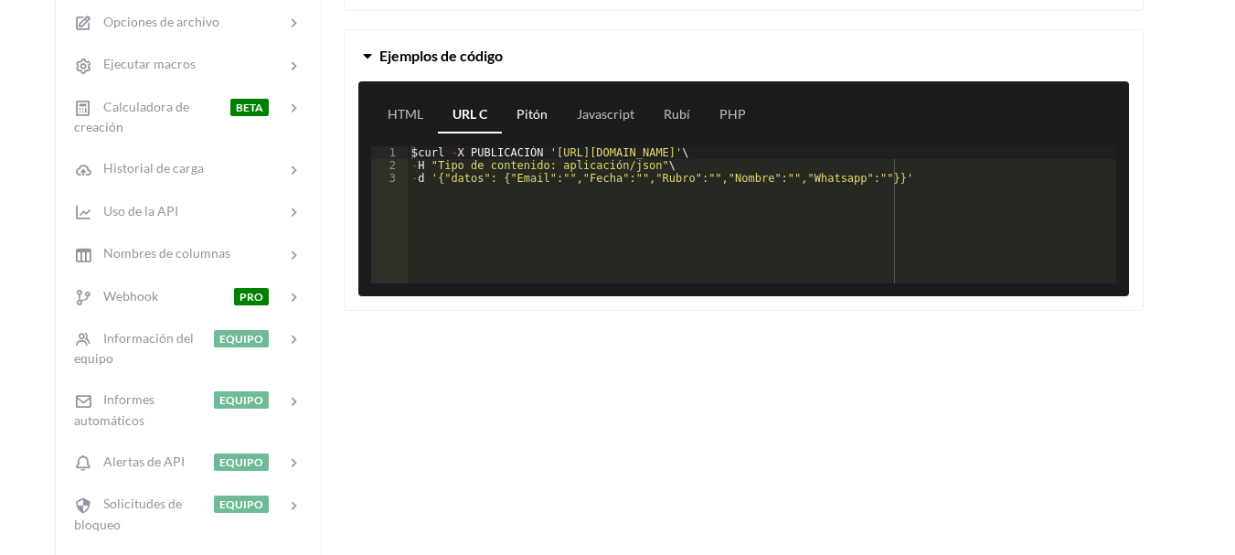
click at [538, 109] on font "Pitón" at bounding box center [532, 114] width 31 height 16
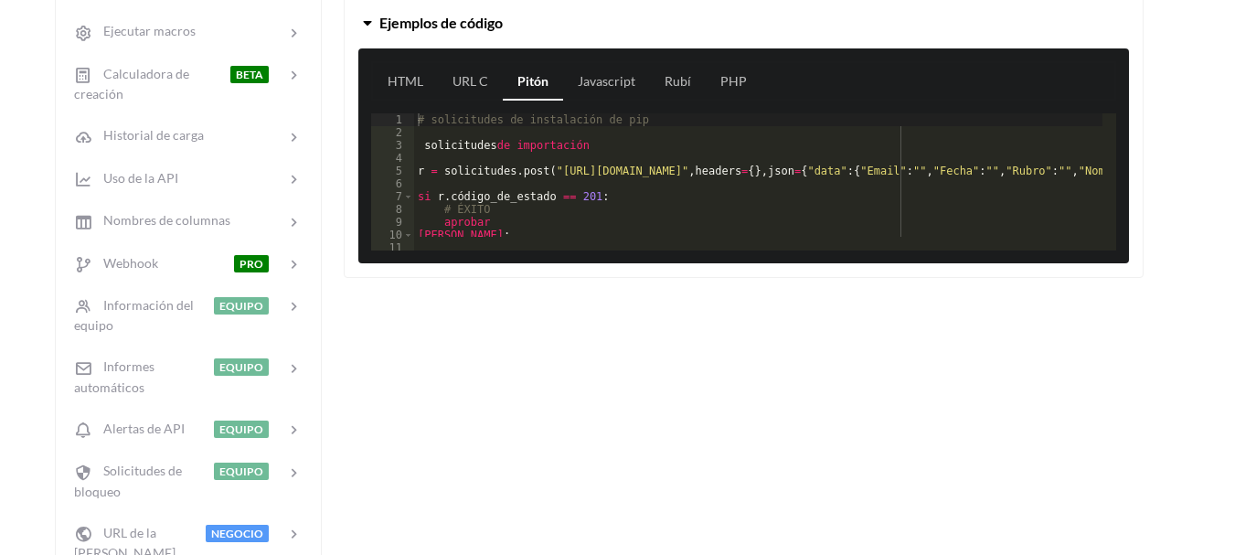
scroll to position [522, 0]
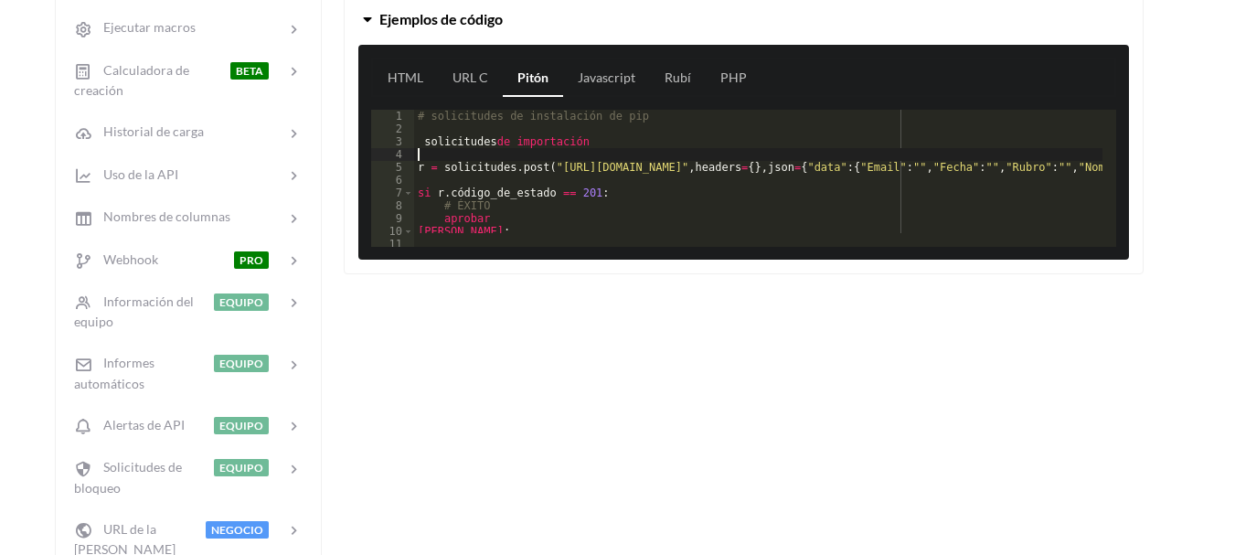
click at [619, 160] on div "# solicitudes de instalación de pip solicitudes de importación r = solicitudes …" at bounding box center [912, 184] width 997 height 149
click at [586, 68] on link "Javascript" at bounding box center [606, 77] width 87 height 37
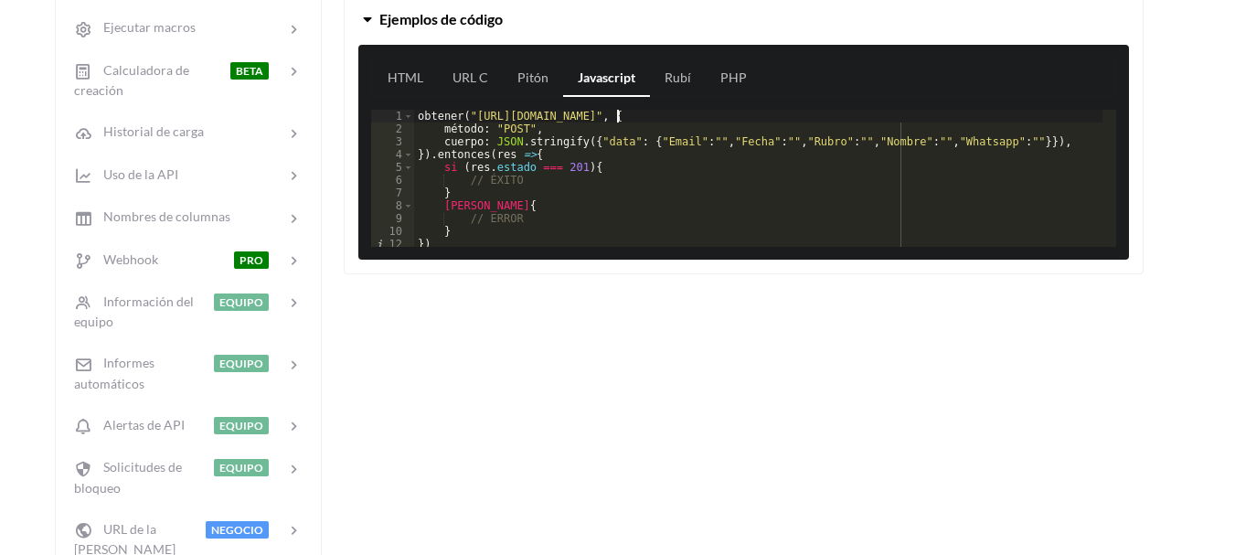
click at [619, 115] on div "obtener ( "[URL][DOMAIN_NAME]" , { método : "POST" , cuerpo : JSON . stringify …" at bounding box center [758, 191] width 688 height 163
click at [678, 72] on font "Rubí" at bounding box center [678, 77] width 27 height 16
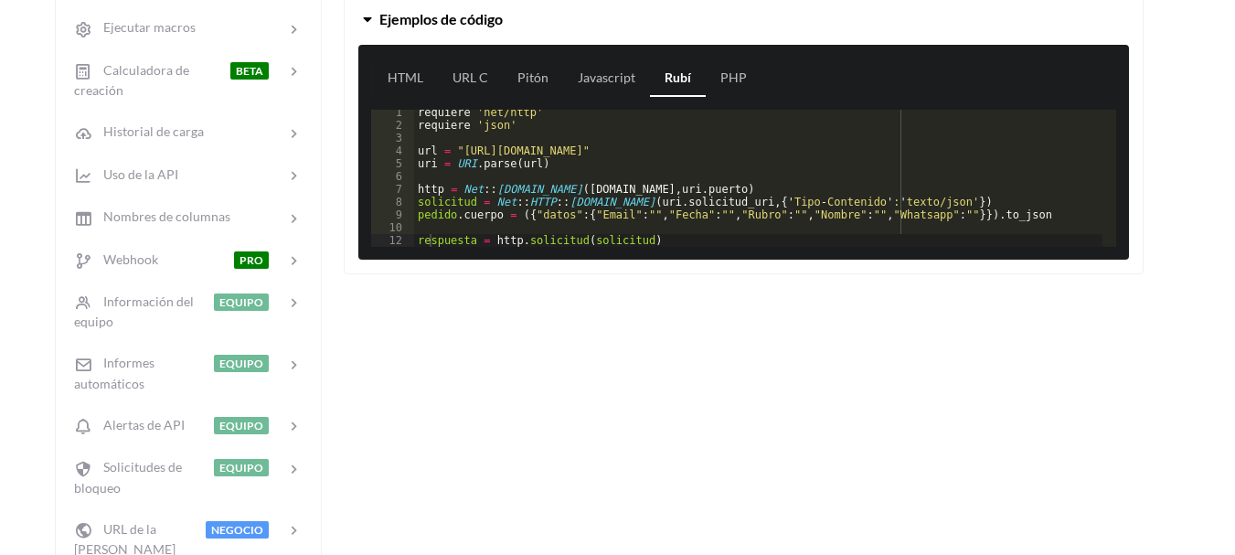
scroll to position [0, 0]
click at [594, 119] on div "requiere ' net/http ' requiere ' json ' url = " [URL][DOMAIN_NAME] " uri = URI …" at bounding box center [758, 187] width 688 height 163
